Goal: Task Accomplishment & Management: Manage account settings

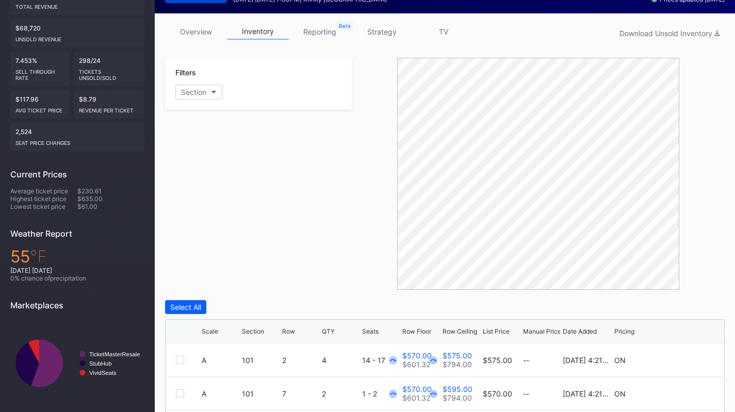
scroll to position [351, 0]
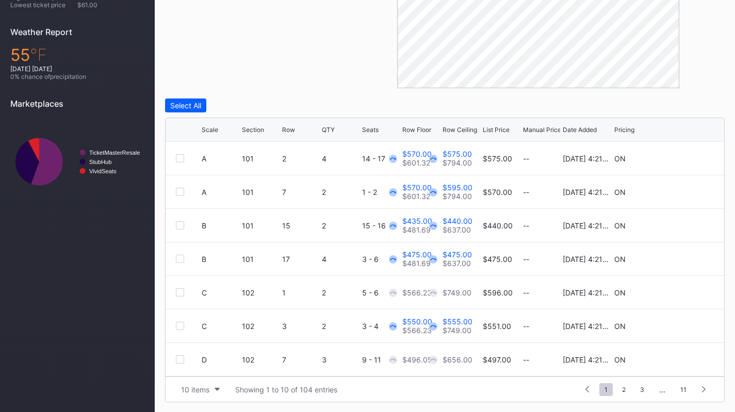
click at [202, 388] on div "10 items" at bounding box center [195, 389] width 28 height 9
click at [212, 367] on div "200 items" at bounding box center [200, 363] width 49 height 19
click at [210, 128] on div "Scale" at bounding box center [210, 130] width 17 height 8
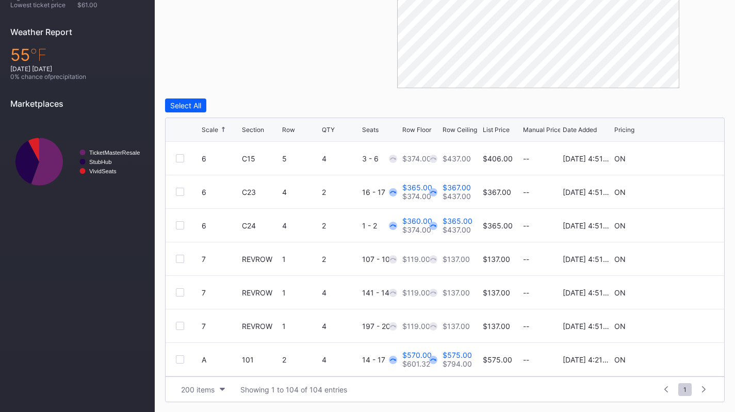
click at [210, 128] on div "Scale" at bounding box center [210, 130] width 17 height 8
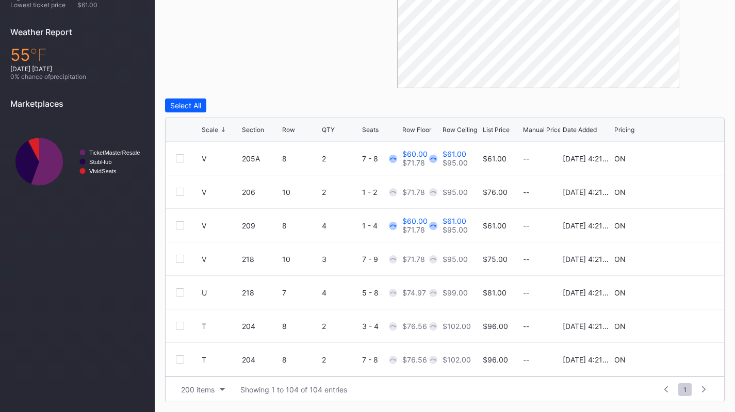
click at [210, 128] on div "Scale" at bounding box center [210, 130] width 17 height 8
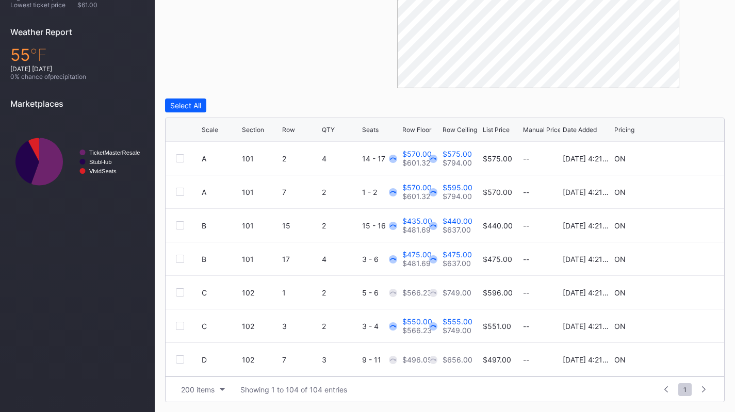
click at [210, 128] on div "Scale" at bounding box center [210, 130] width 17 height 8
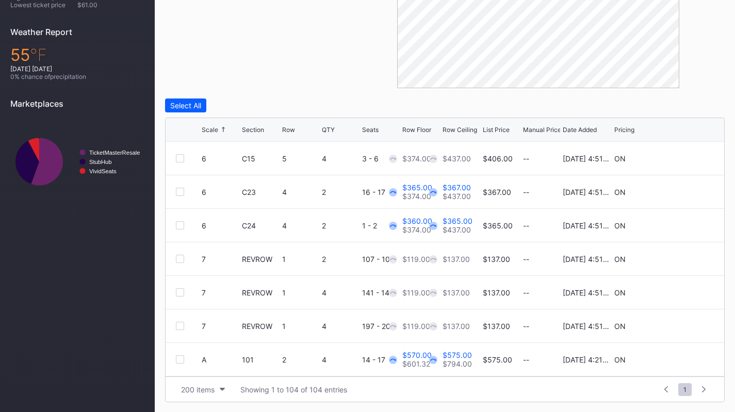
click at [679, 157] on icon at bounding box center [683, 158] width 8 height 8
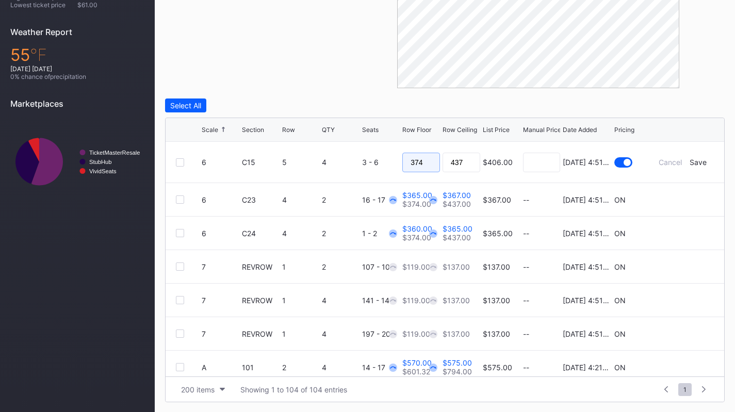
click at [432, 161] on input "374" at bounding box center [421, 163] width 38 height 20
type input "290"
type input "295"
click at [691, 160] on div "Save" at bounding box center [697, 162] width 17 height 9
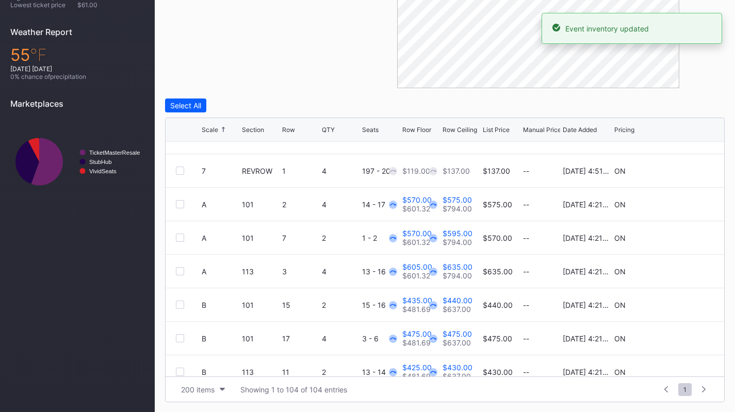
scroll to position [161, 0]
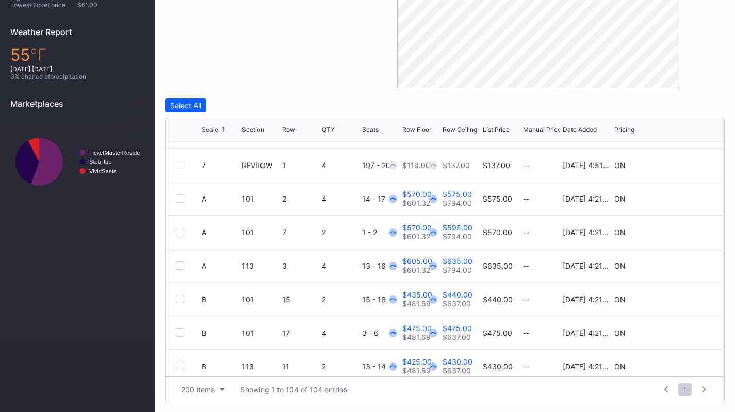
click at [679, 232] on icon at bounding box center [683, 232] width 8 height 8
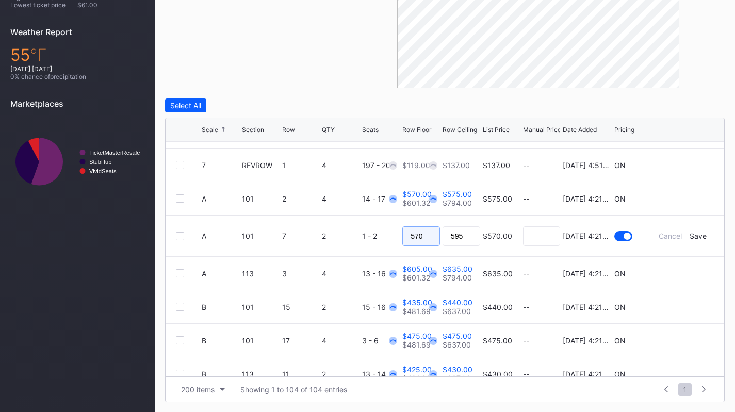
click at [421, 231] on input "570" at bounding box center [421, 236] width 38 height 20
type input "510"
type input "515"
click at [689, 236] on div "Save" at bounding box center [697, 236] width 17 height 9
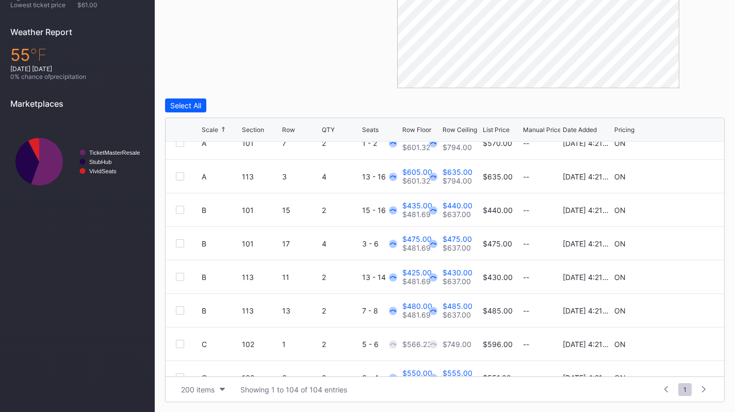
scroll to position [250, 0]
click at [679, 175] on icon at bounding box center [683, 177] width 8 height 8
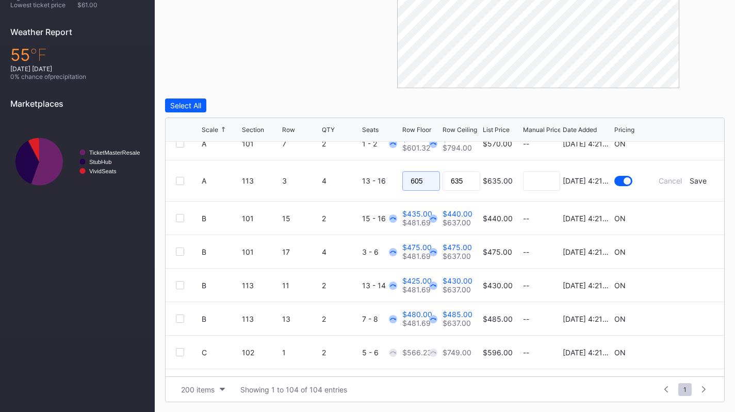
click at [423, 175] on input "605" at bounding box center [421, 181] width 38 height 20
type input "550"
type input "560"
click at [689, 181] on div "Save" at bounding box center [697, 180] width 17 height 9
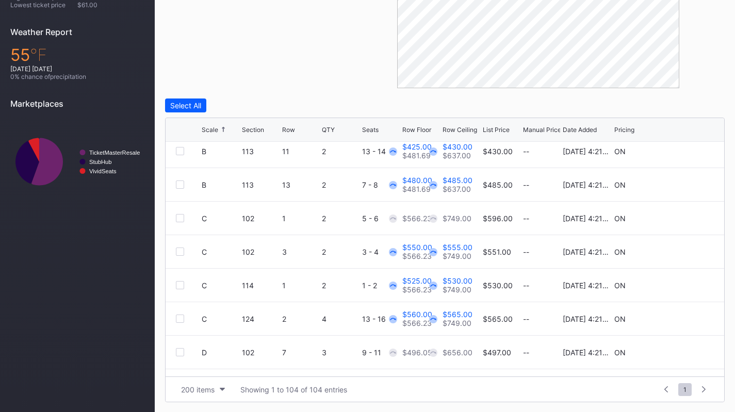
scroll to position [376, 0]
click at [679, 282] on icon at bounding box center [683, 285] width 8 height 8
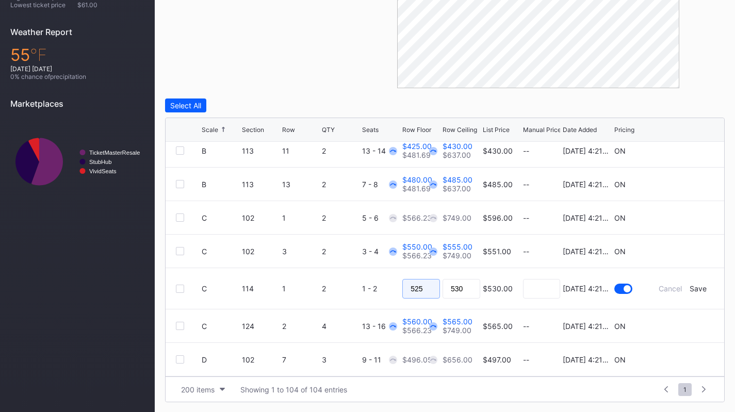
click at [409, 289] on input "525" at bounding box center [421, 289] width 38 height 20
type input "495"
type input "499"
click at [692, 288] on div "Save" at bounding box center [697, 288] width 17 height 9
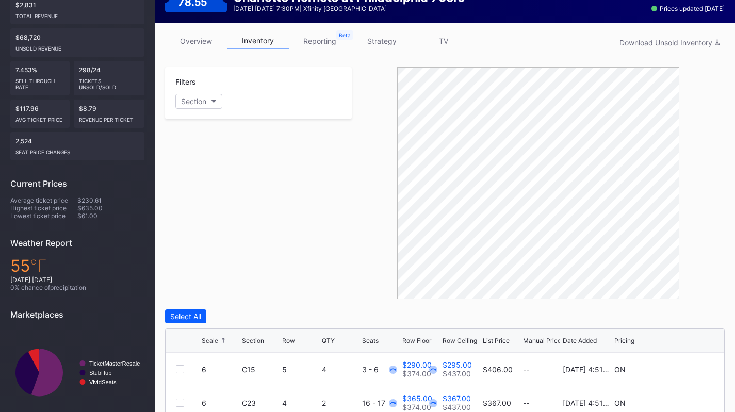
scroll to position [0, 0]
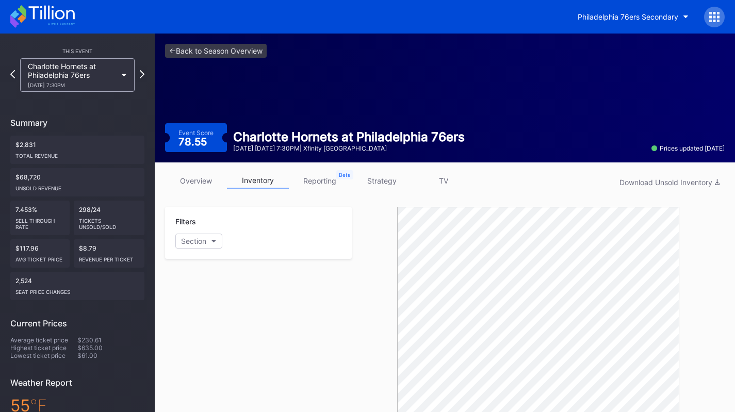
click at [58, 24] on icon at bounding box center [42, 16] width 64 height 23
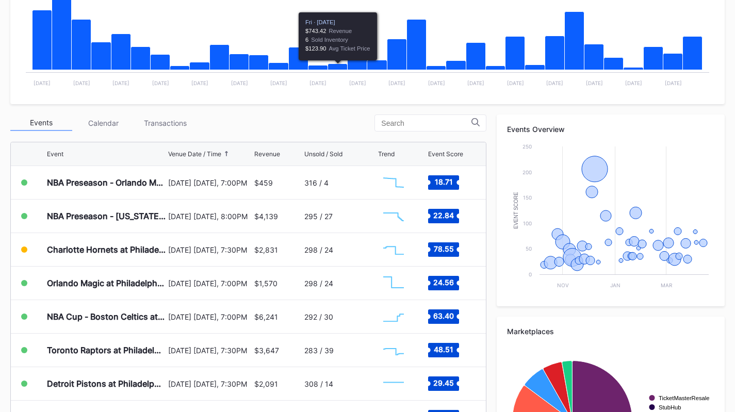
scroll to position [266, 0]
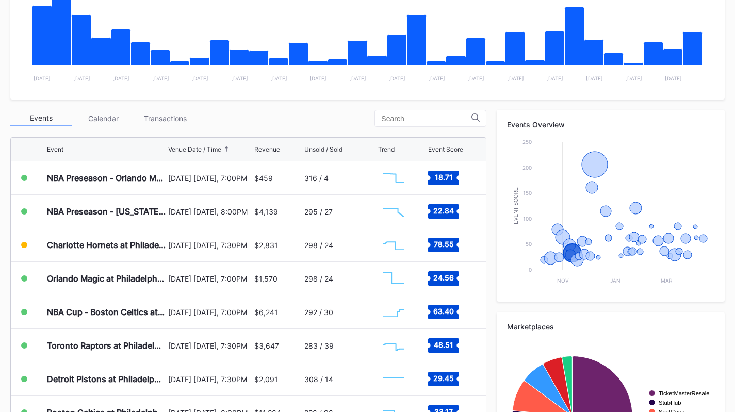
click at [158, 119] on div "Transactions" at bounding box center [165, 118] width 62 height 16
